Goal: Transaction & Acquisition: Book appointment/travel/reservation

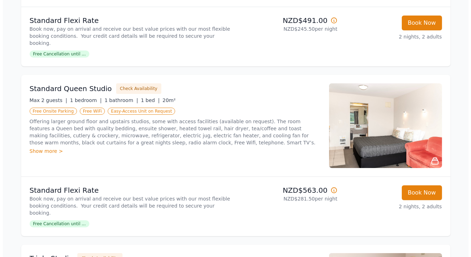
scroll to position [214, 0]
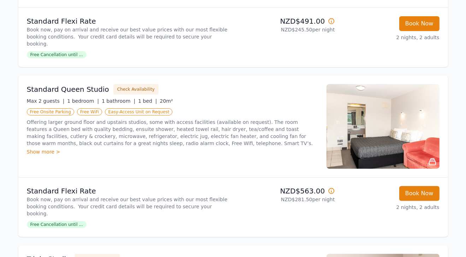
click at [47, 148] on div "Show more >" at bounding box center [172, 151] width 291 height 7
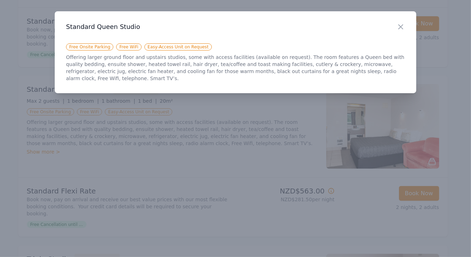
click at [239, 124] on div at bounding box center [235, 128] width 471 height 257
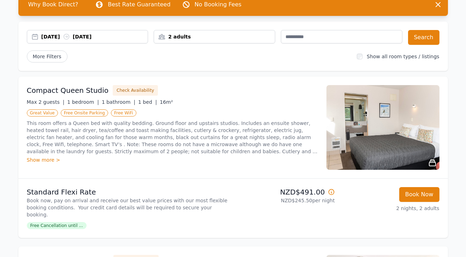
scroll to position [0, 0]
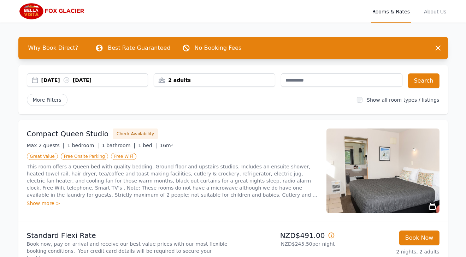
click at [93, 84] on div "[DATE] [DATE]" at bounding box center [87, 79] width 121 height 13
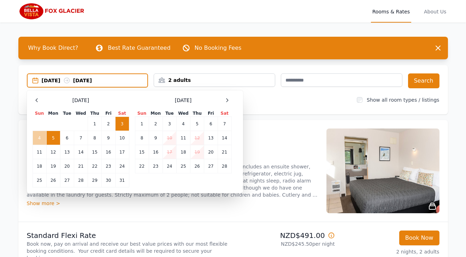
click at [35, 144] on td "4" at bounding box center [39, 138] width 14 height 14
click at [71, 140] on td "6" at bounding box center [67, 138] width 14 height 14
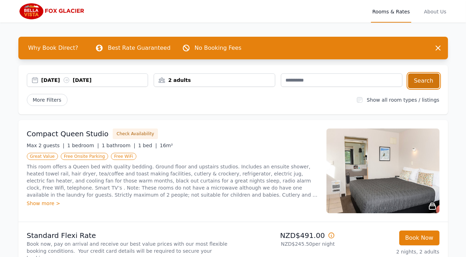
click at [415, 82] on button "Search" at bounding box center [423, 80] width 31 height 15
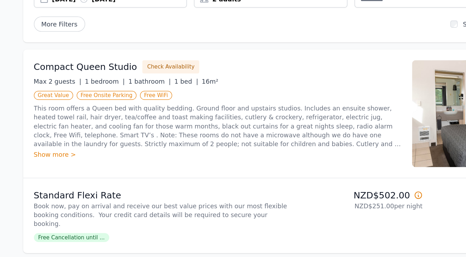
scroll to position [64, 0]
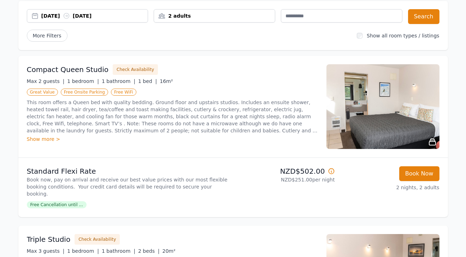
click at [35, 139] on div "Show more >" at bounding box center [172, 139] width 291 height 7
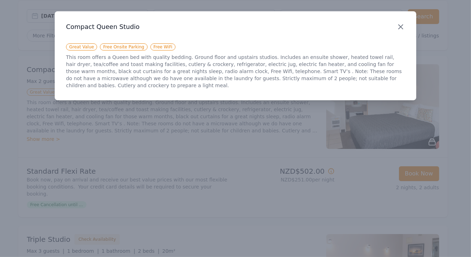
click at [401, 27] on icon "button" at bounding box center [401, 27] width 4 height 4
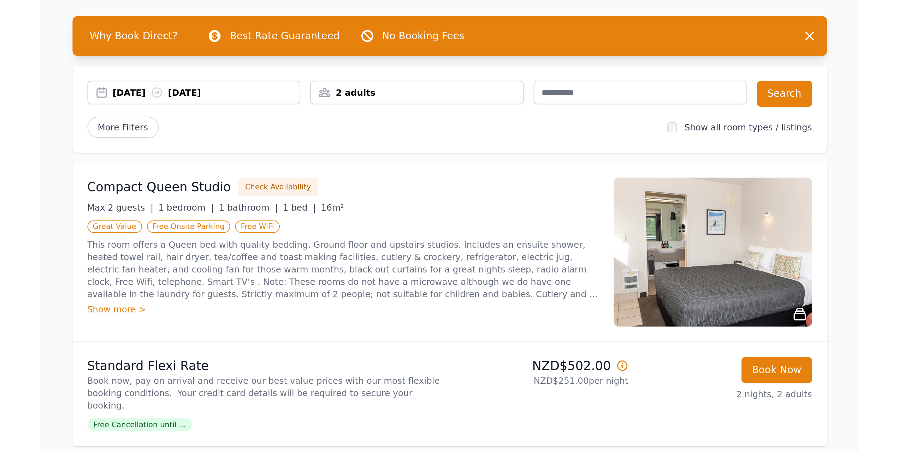
scroll to position [28, 0]
